Goal: Transaction & Acquisition: Purchase product/service

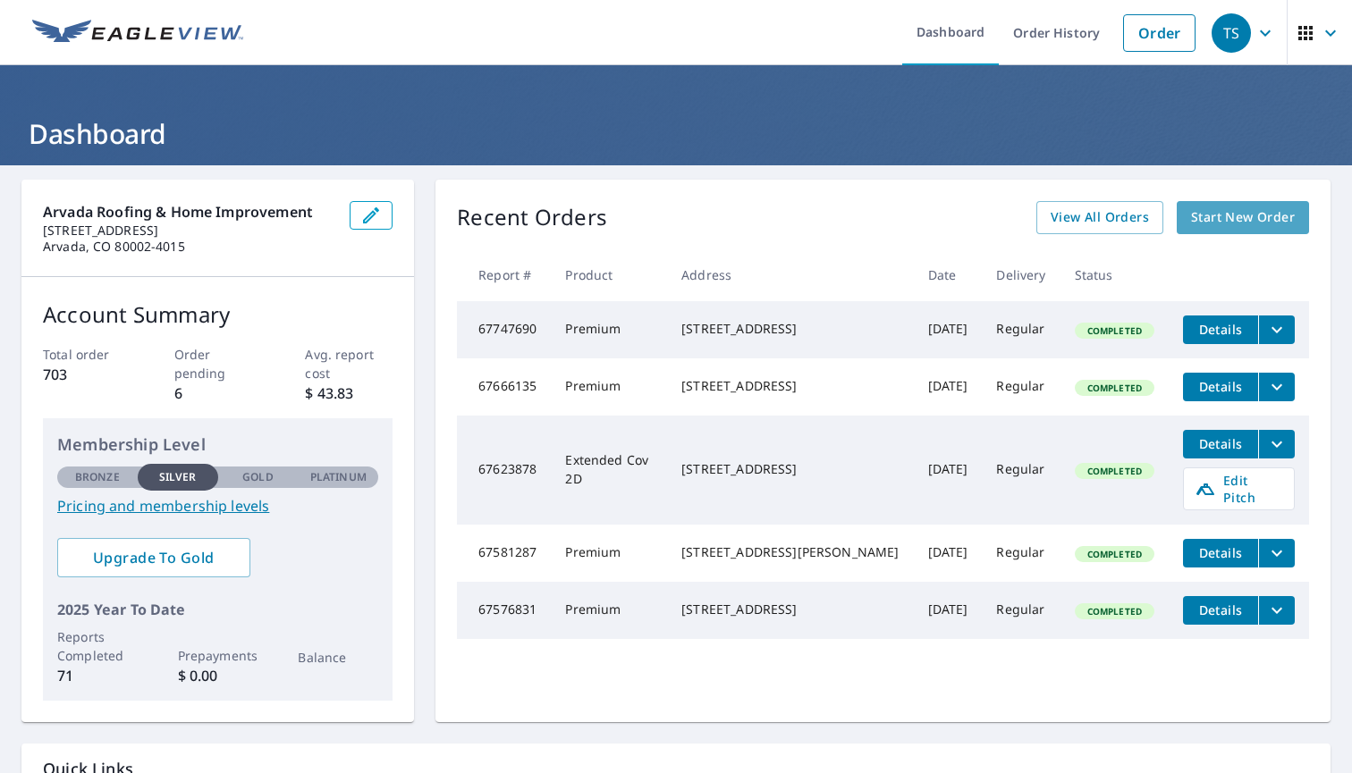
click at [1248, 217] on span "Start New Order" at bounding box center [1243, 218] width 104 height 22
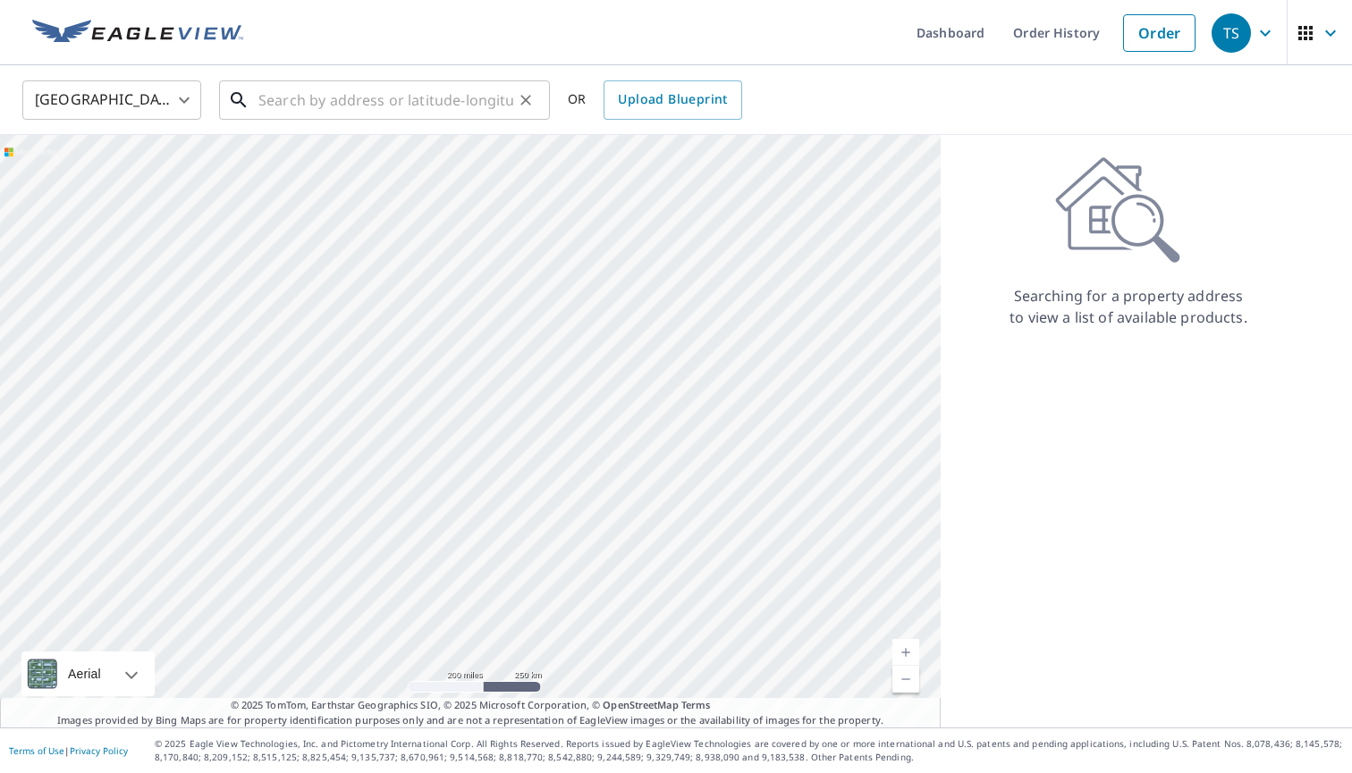
click at [273, 94] on input "text" at bounding box center [385, 100] width 255 height 50
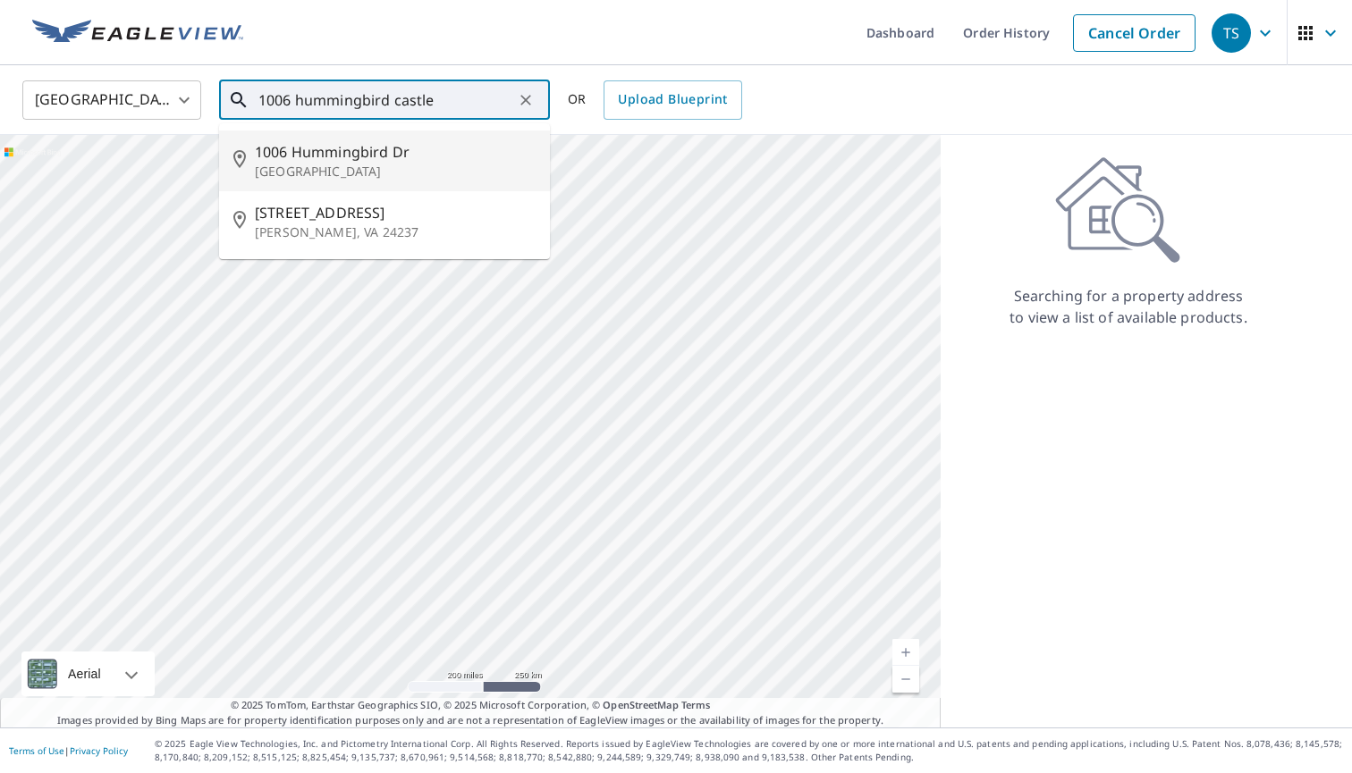
click at [310, 159] on span "1006 Hummingbird Dr" at bounding box center [395, 151] width 281 height 21
type input "[STREET_ADDRESS]"
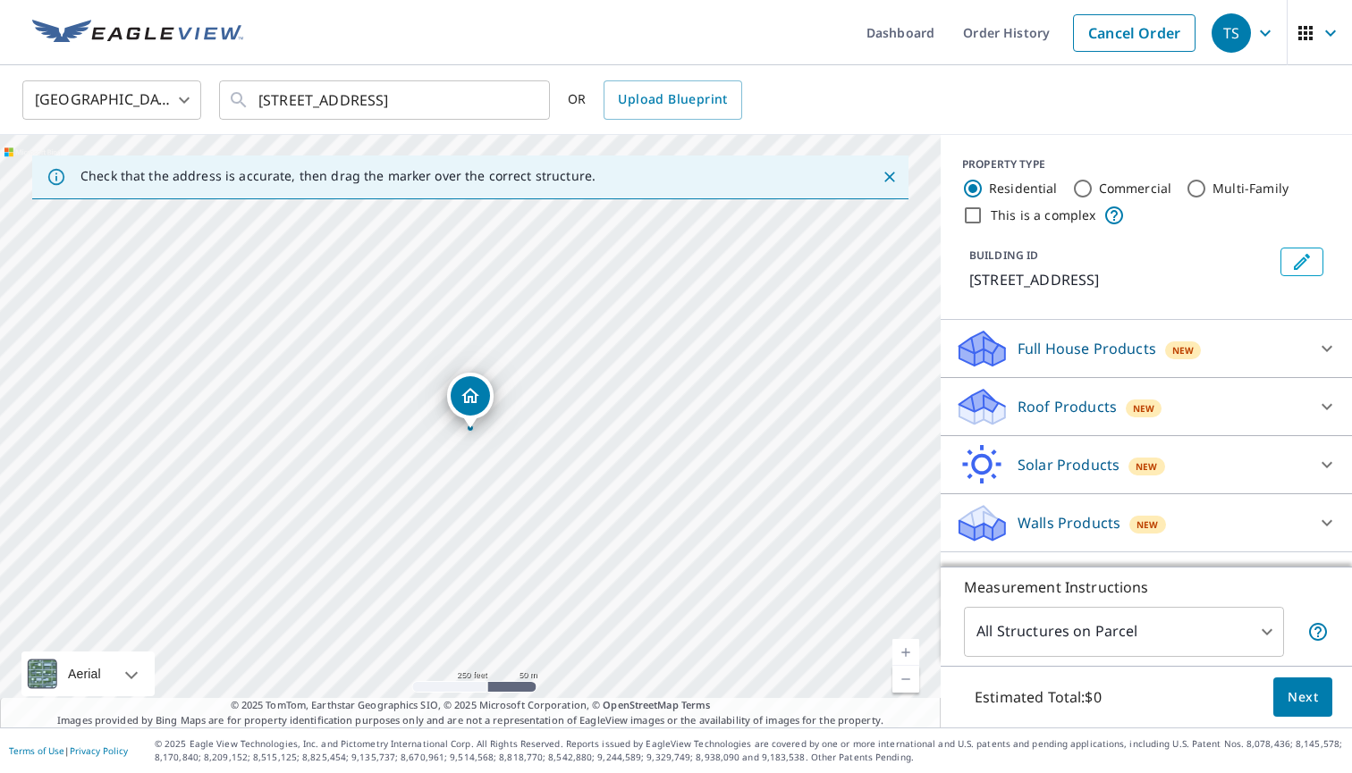
click at [1299, 699] on span "Next" at bounding box center [1303, 698] width 30 height 22
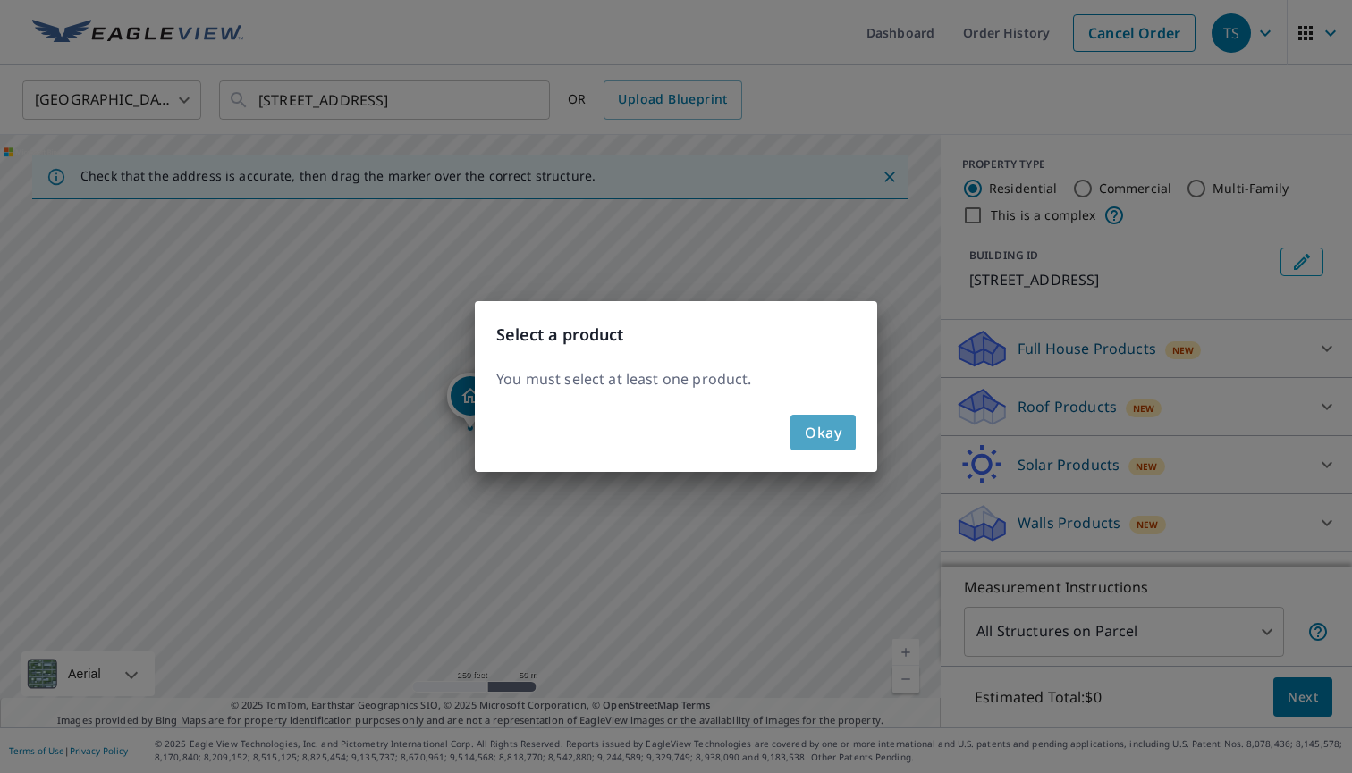
click at [832, 432] on span "Okay" at bounding box center [823, 432] width 37 height 25
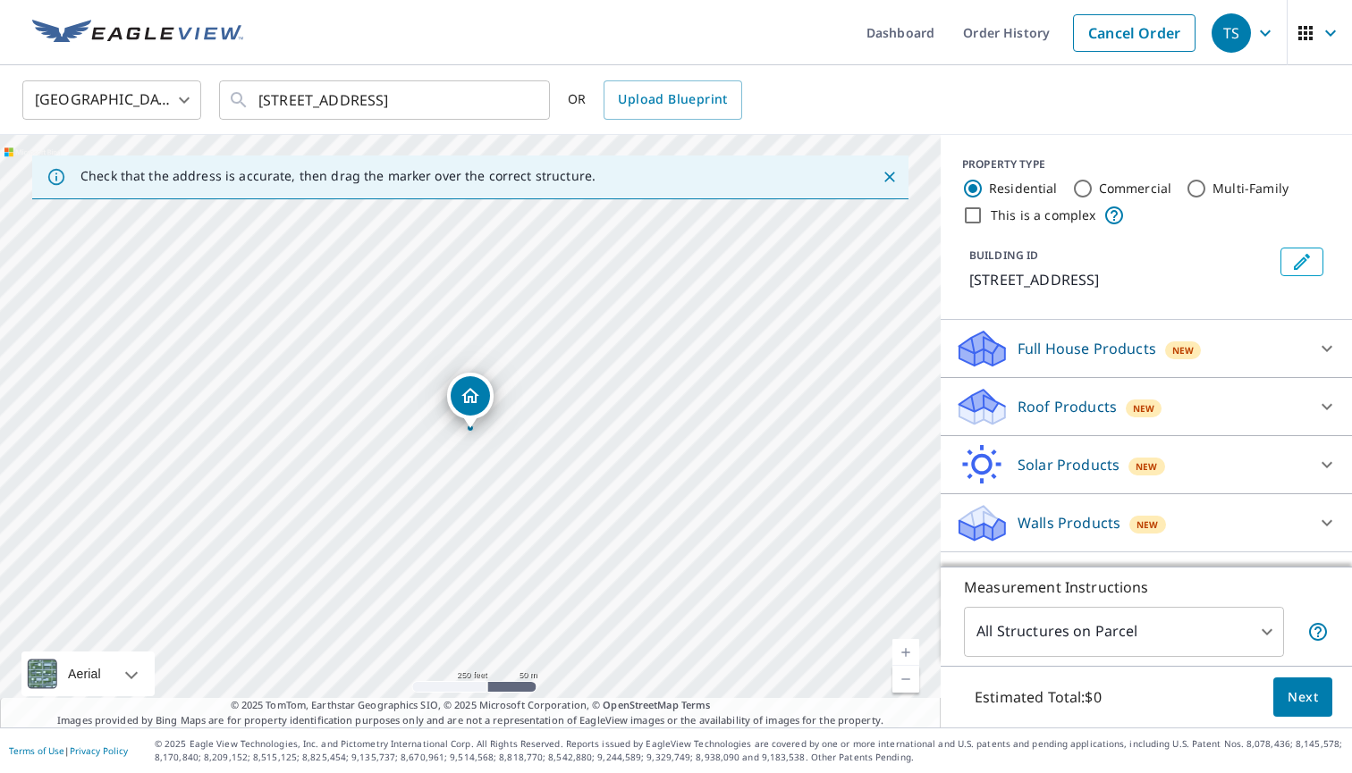
click at [1281, 414] on div "Roof Products New" at bounding box center [1130, 407] width 351 height 42
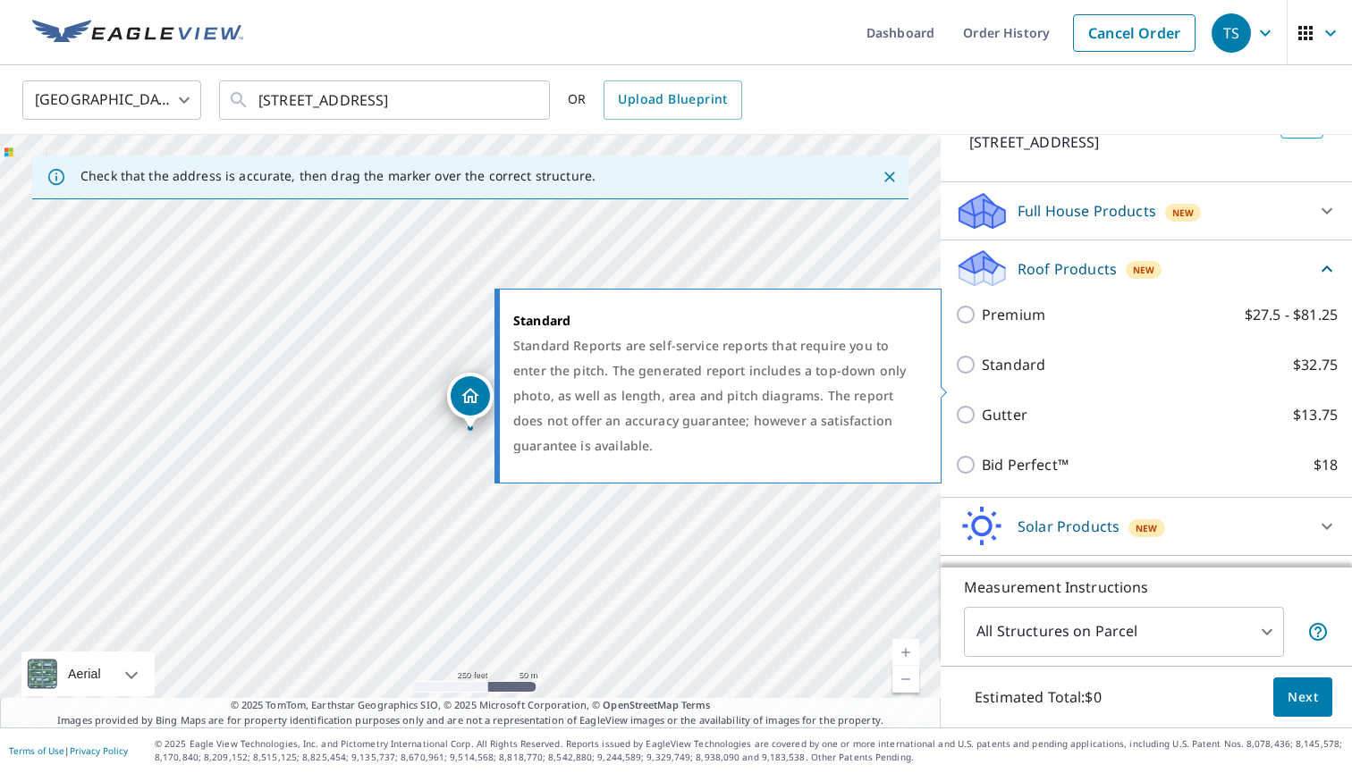
scroll to position [139, 0]
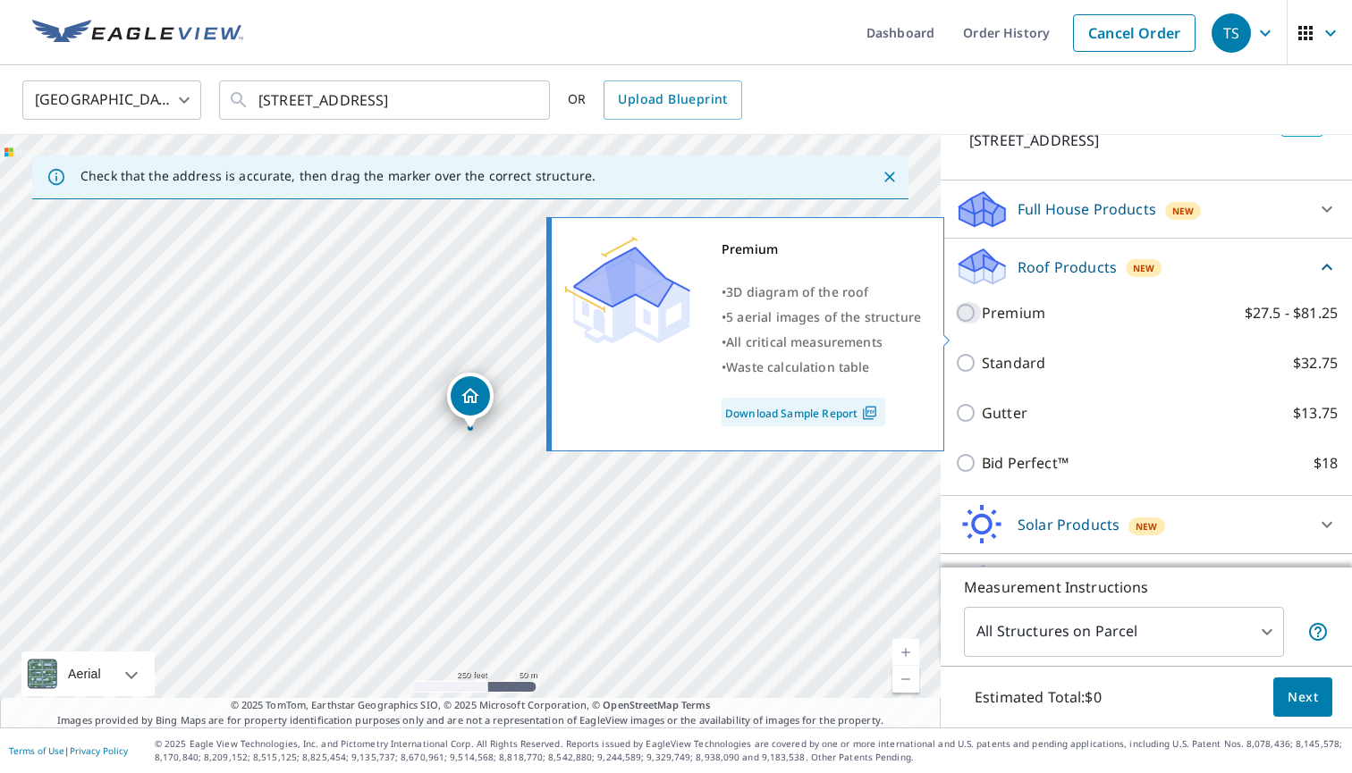
click at [967, 324] on input "Premium $27.5 - $81.25" at bounding box center [968, 312] width 27 height 21
checkbox input "true"
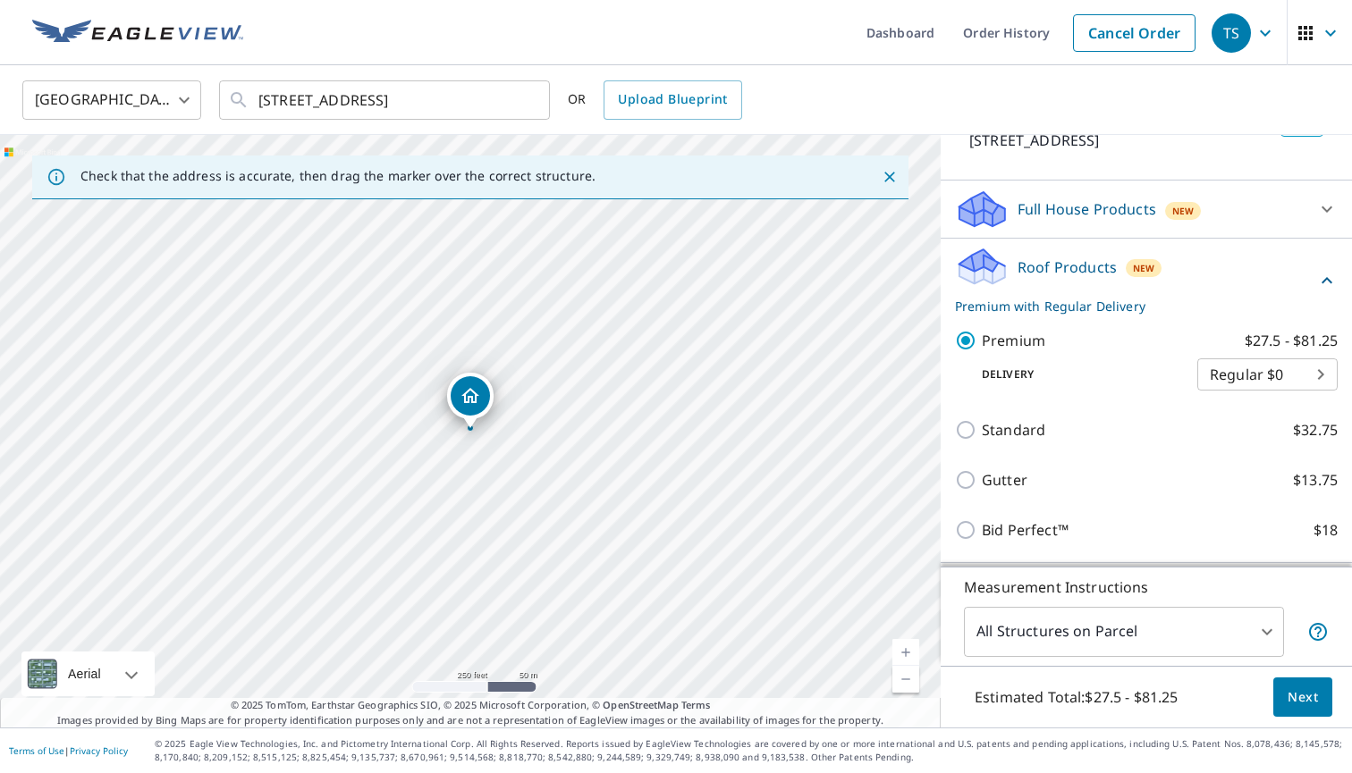
click at [1305, 695] on span "Next" at bounding box center [1303, 698] width 30 height 22
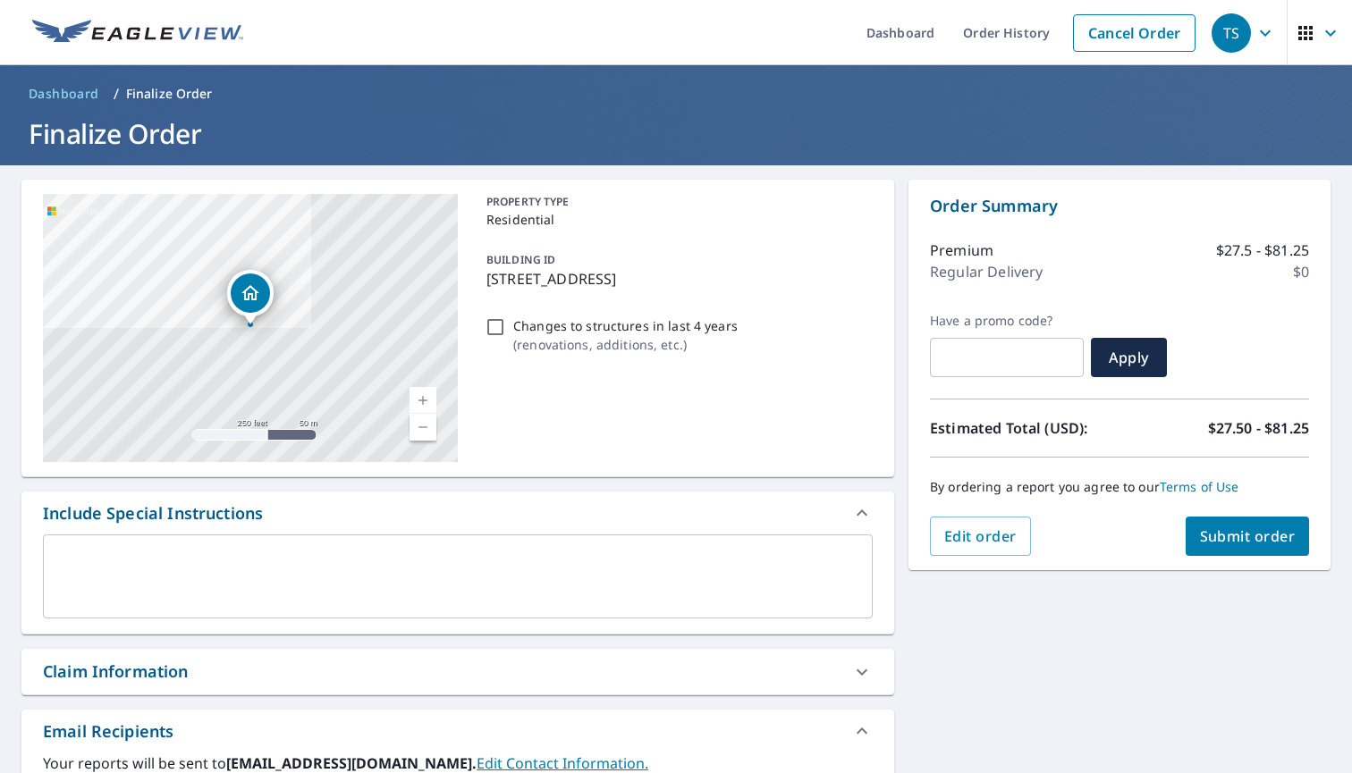
click at [1241, 541] on span "Submit order" at bounding box center [1248, 537] width 96 height 20
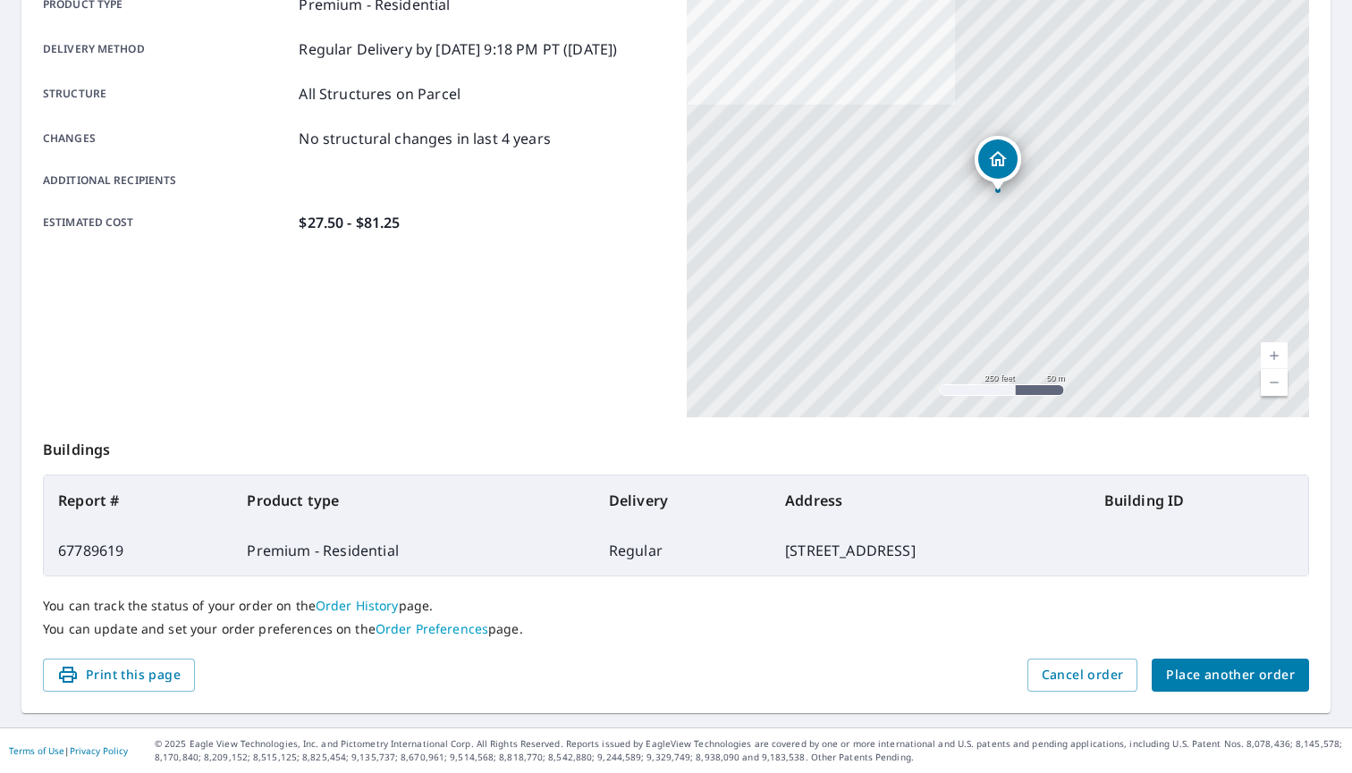
scroll to position [278, 0]
click at [1219, 680] on span "Place another order" at bounding box center [1230, 676] width 129 height 22
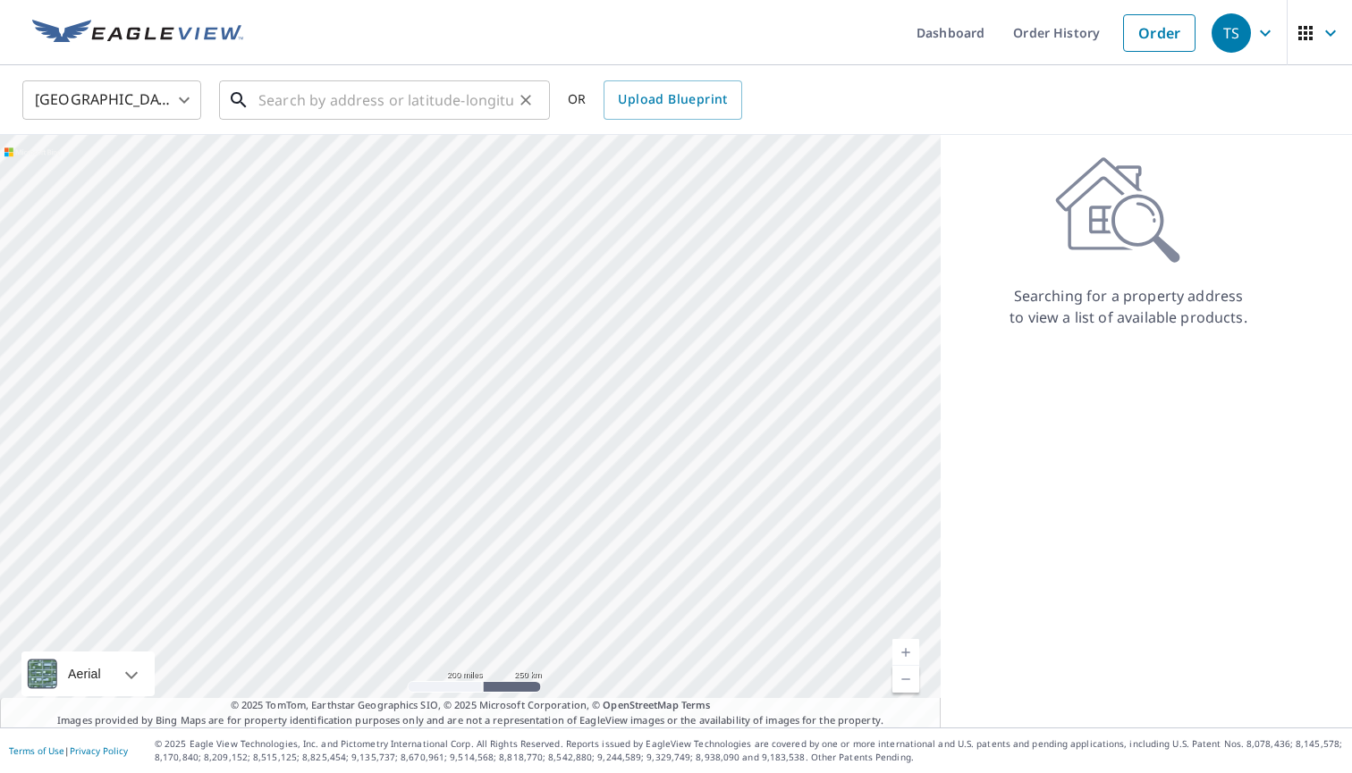
click at [283, 90] on input "text" at bounding box center [385, 100] width 255 height 50
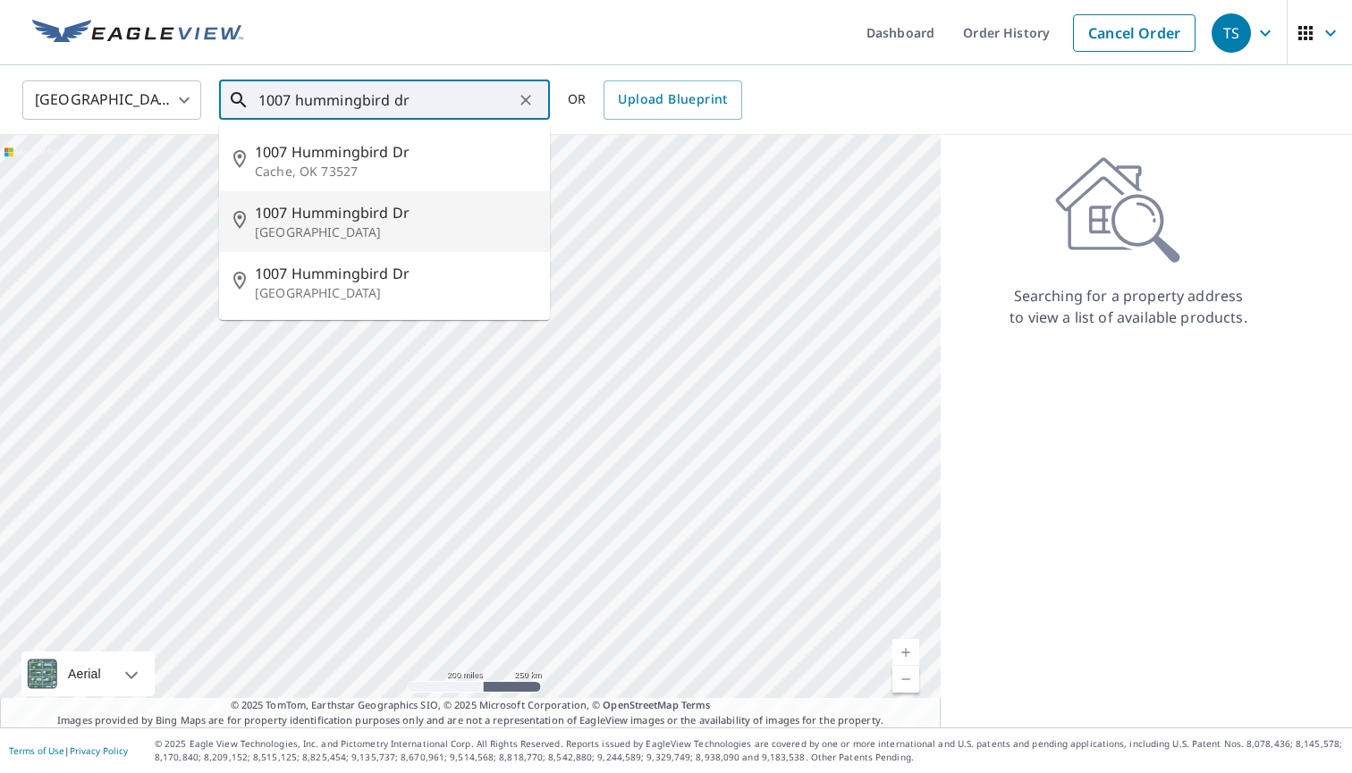
click at [321, 215] on span "1007 Hummingbird Dr" at bounding box center [395, 212] width 281 height 21
type input "[STREET_ADDRESS]"
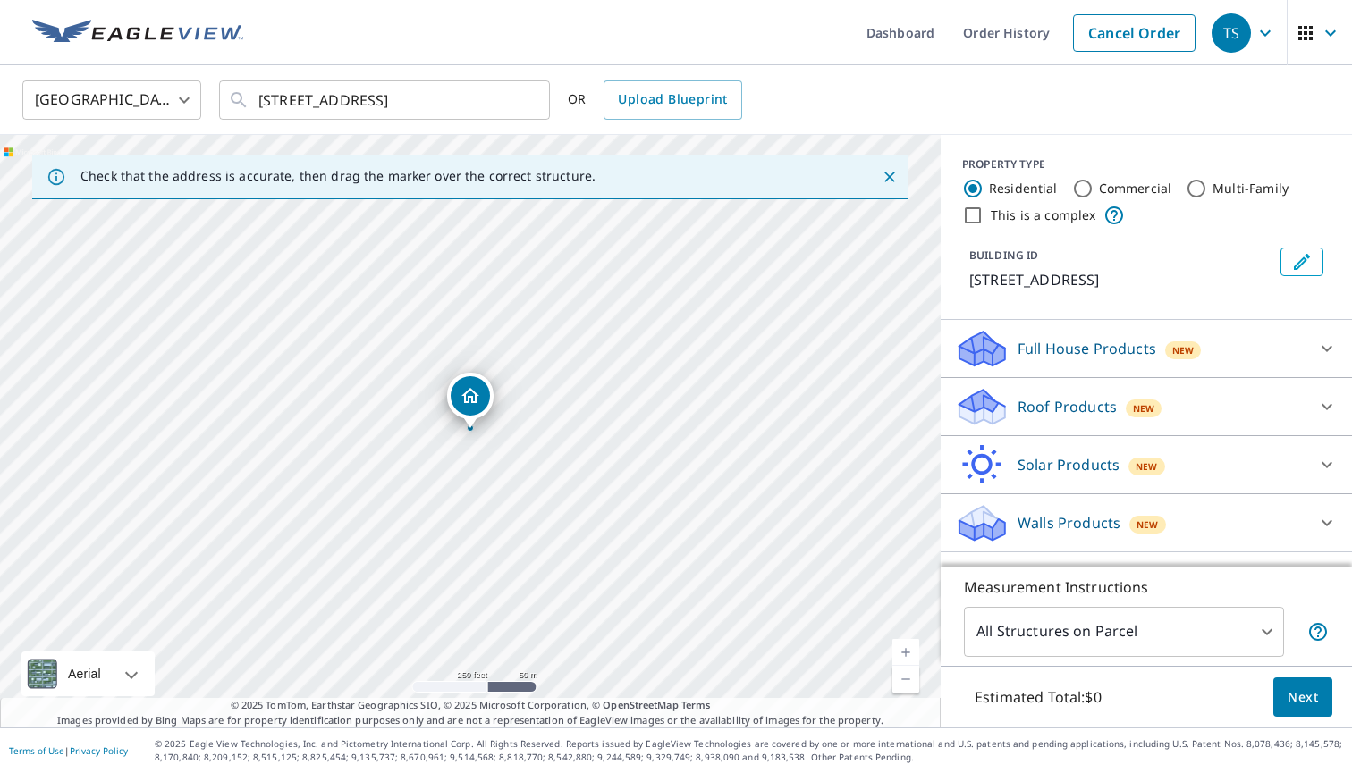
click at [1322, 418] on icon at bounding box center [1326, 406] width 21 height 21
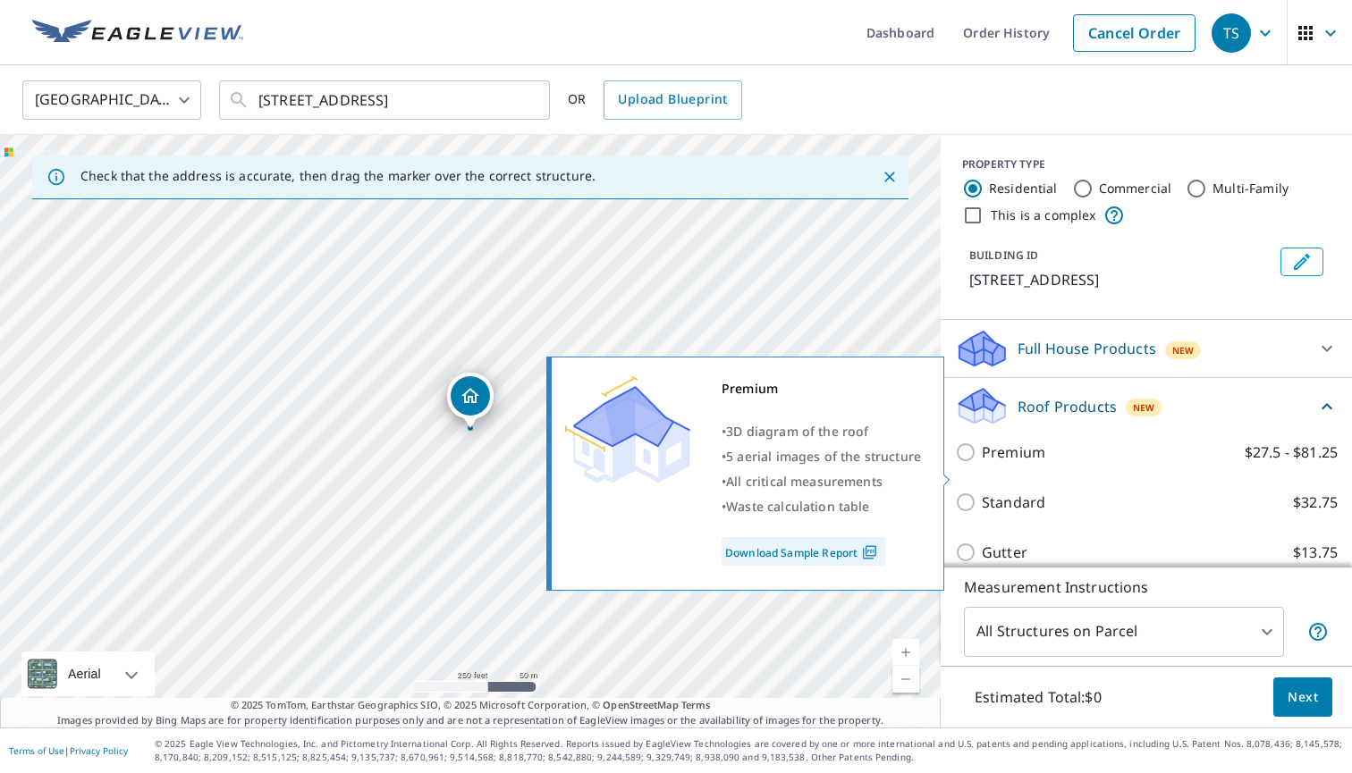
click at [965, 463] on input "Premium $27.5 - $81.25" at bounding box center [968, 452] width 27 height 21
checkbox input "true"
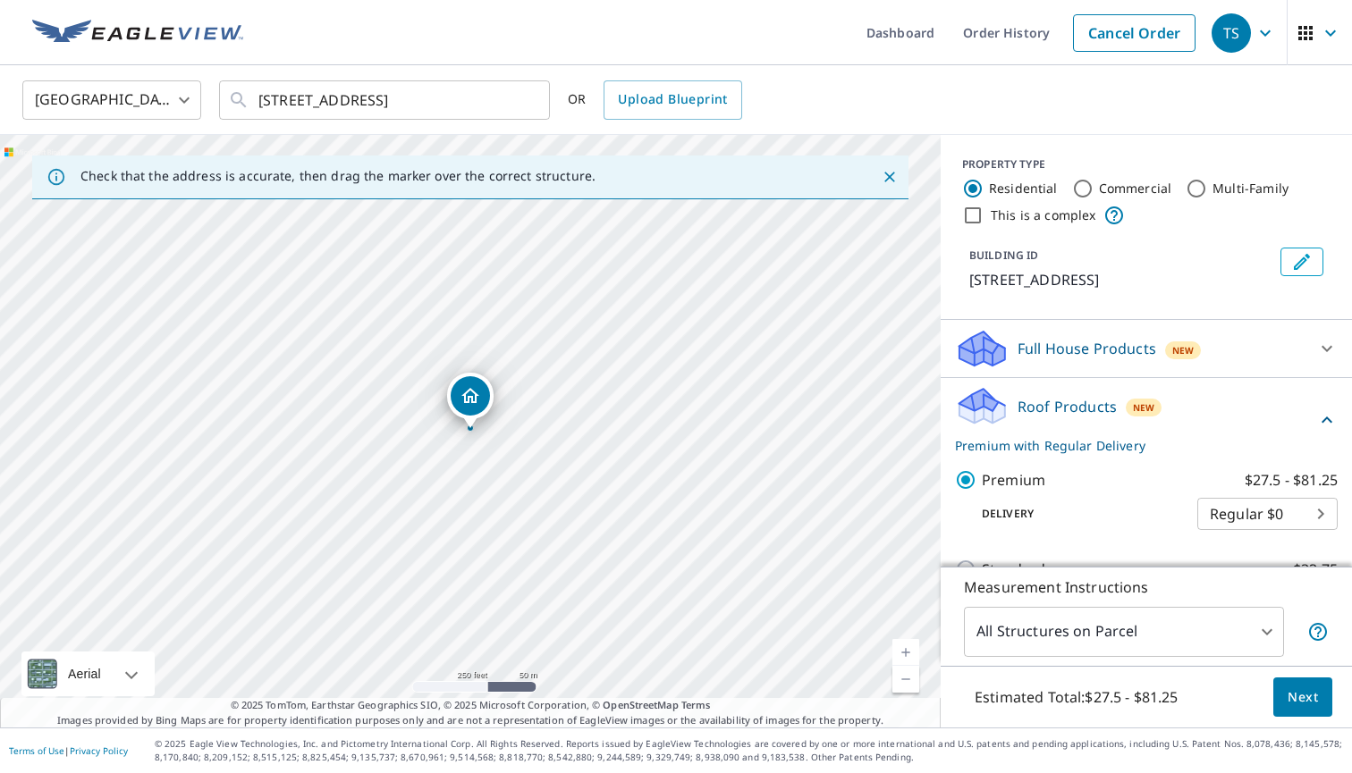
click at [1306, 696] on span "Next" at bounding box center [1303, 698] width 30 height 22
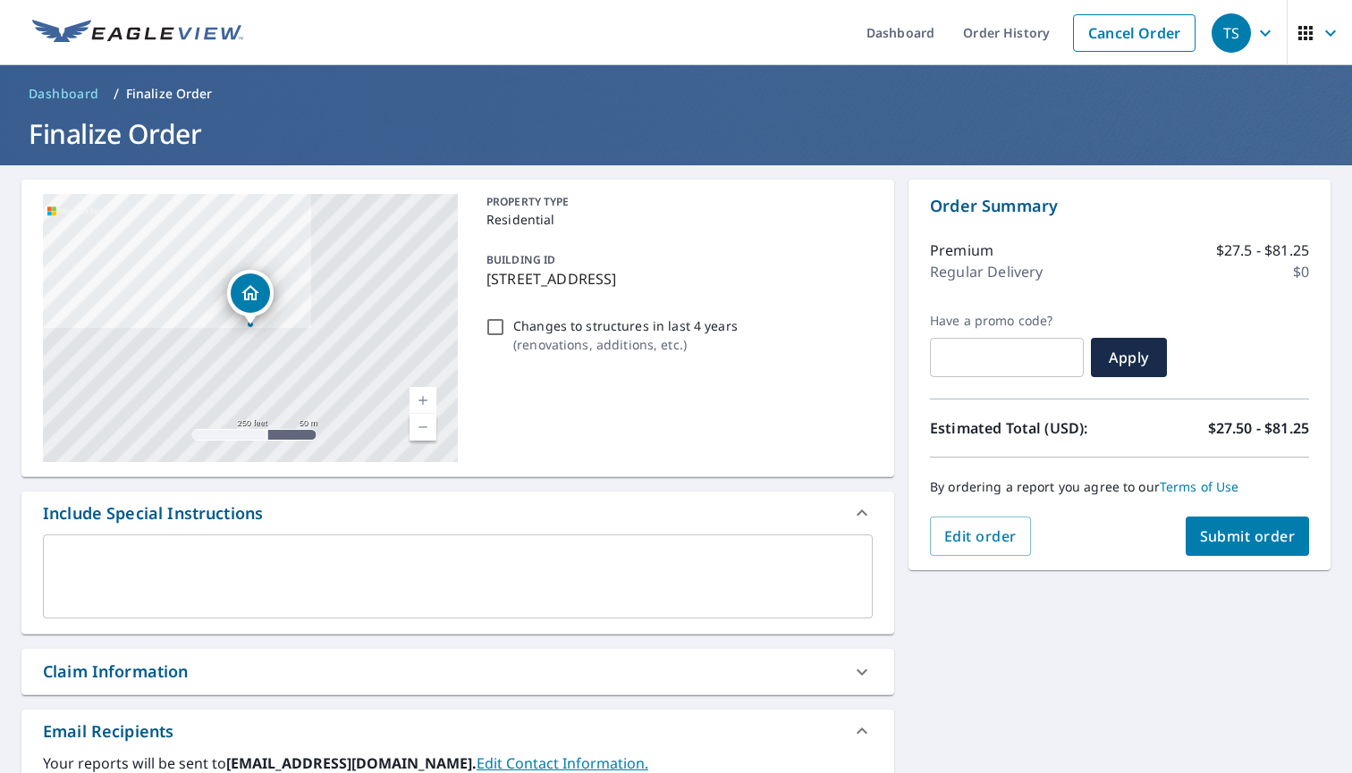
click at [1246, 537] on span "Submit order" at bounding box center [1248, 537] width 96 height 20
